Goal: Task Accomplishment & Management: Use online tool/utility

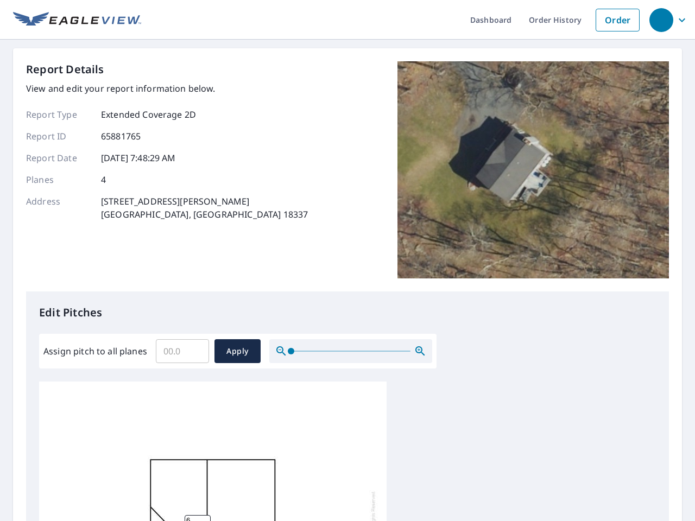
click at [347, 261] on div "Report Details View and edit your report information below. Report Type Extende…" at bounding box center [347, 176] width 643 height 230
click at [661, 20] on div "button" at bounding box center [661, 20] width 24 height 24
click at [182, 351] on input "Assign pitch to all planes" at bounding box center [182, 351] width 53 height 30
click at [237, 351] on span "Apply" at bounding box center [237, 352] width 29 height 14
click at [420, 351] on icon "button" at bounding box center [420, 351] width 13 height 13
